Goal: Task Accomplishment & Management: Complete application form

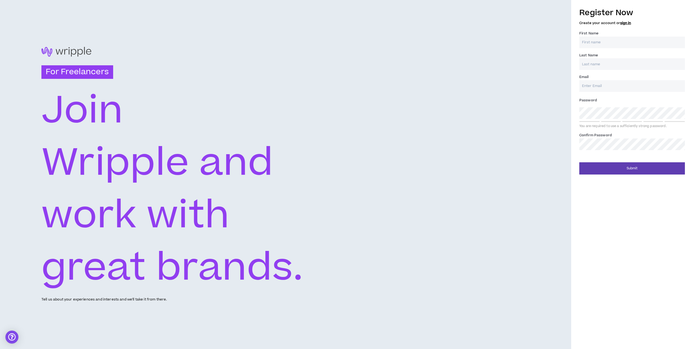
click at [607, 38] on input "First Name *" at bounding box center [632, 43] width 106 height 12
type input "[PERSON_NAME]"
click at [599, 63] on input "Last Name *" at bounding box center [632, 64] width 106 height 12
type input "[PERSON_NAME]"
drag, startPoint x: 598, startPoint y: 96, endPoint x: 604, endPoint y: 87, distance: 9.6
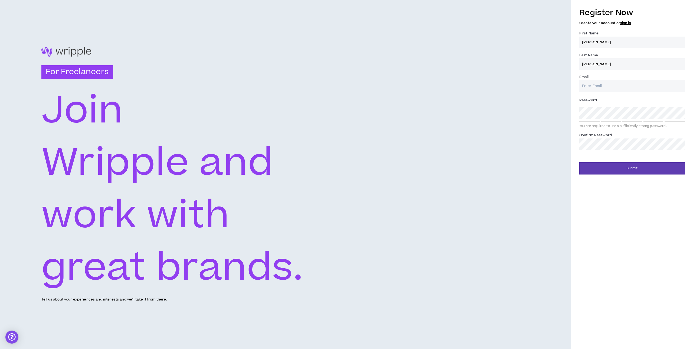
click at [598, 95] on div "Register Now Create your account or sign in First Name * [PERSON_NAME] Last Nam…" at bounding box center [632, 78] width 106 height 148
click at [604, 87] on input "Email *" at bounding box center [632, 86] width 106 height 12
type input "[EMAIL_ADDRESS][DOMAIN_NAME]"
drag, startPoint x: 553, startPoint y: 146, endPoint x: 579, endPoint y: 150, distance: 26.0
click at [555, 146] on div "For Freelancers [PERSON_NAME] and work with great brands. Tell us about your ex…" at bounding box center [285, 174] width 571 height 349
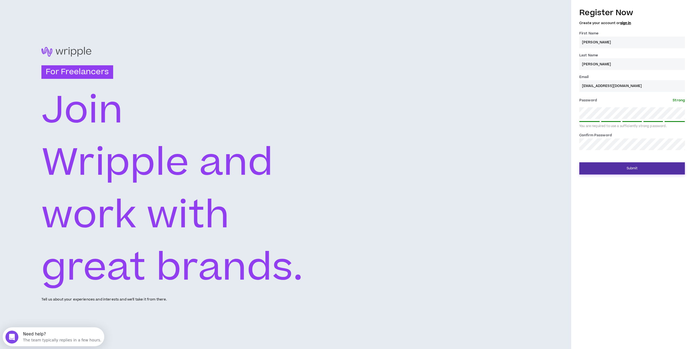
drag, startPoint x: 619, startPoint y: 161, endPoint x: 622, endPoint y: 167, distance: 6.4
click at [619, 161] on div "Submit" at bounding box center [632, 166] width 106 height 16
click at [622, 167] on button "Submit" at bounding box center [632, 168] width 106 height 12
